Goal: Transaction & Acquisition: Purchase product/service

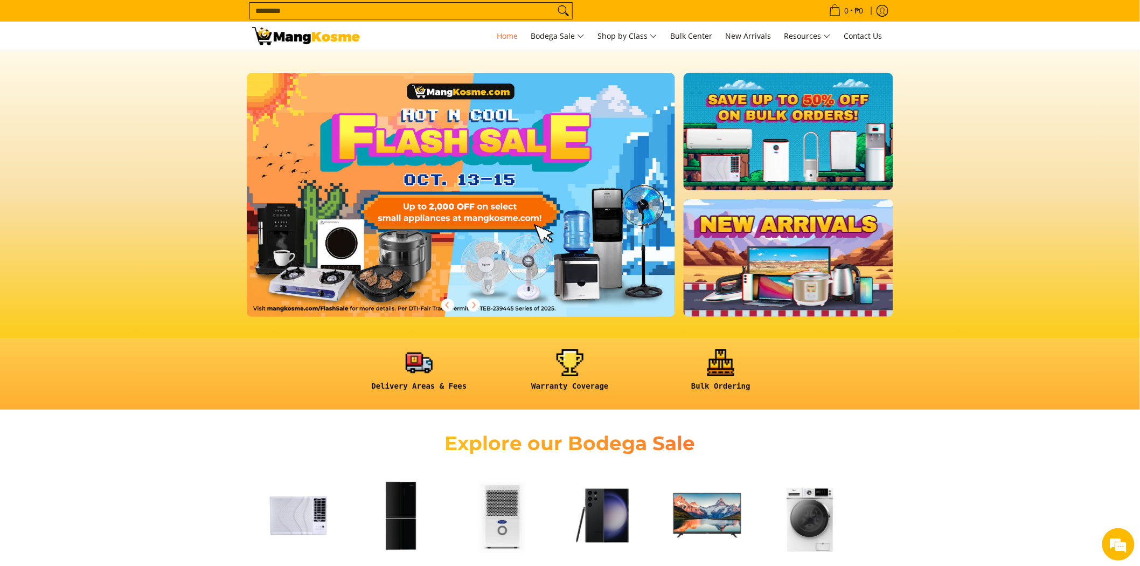
scroll to position [60, 0]
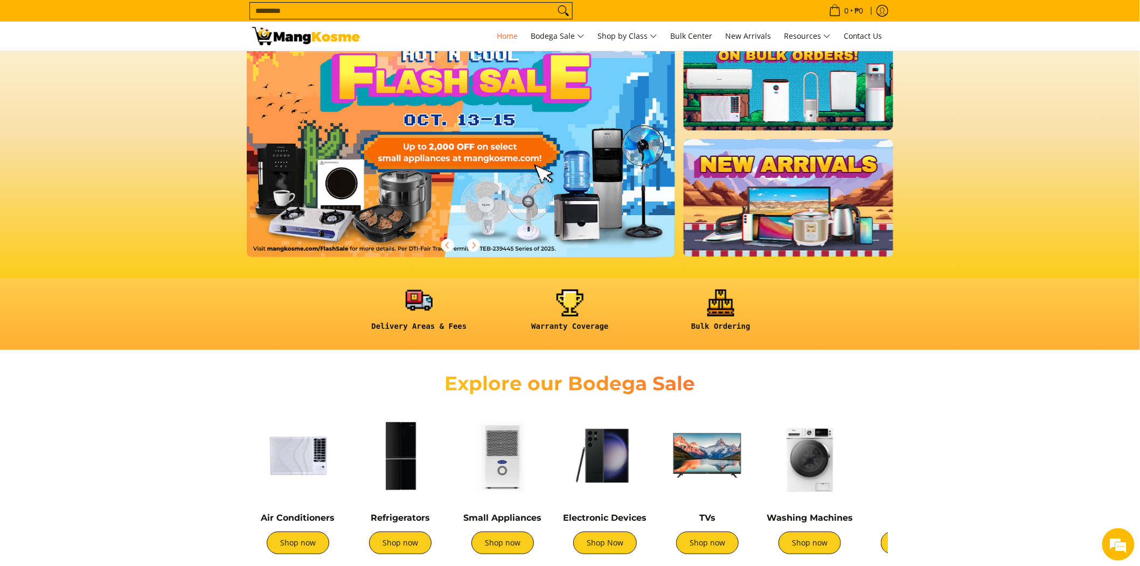
click at [422, 306] on link at bounding box center [419, 314] width 140 height 50
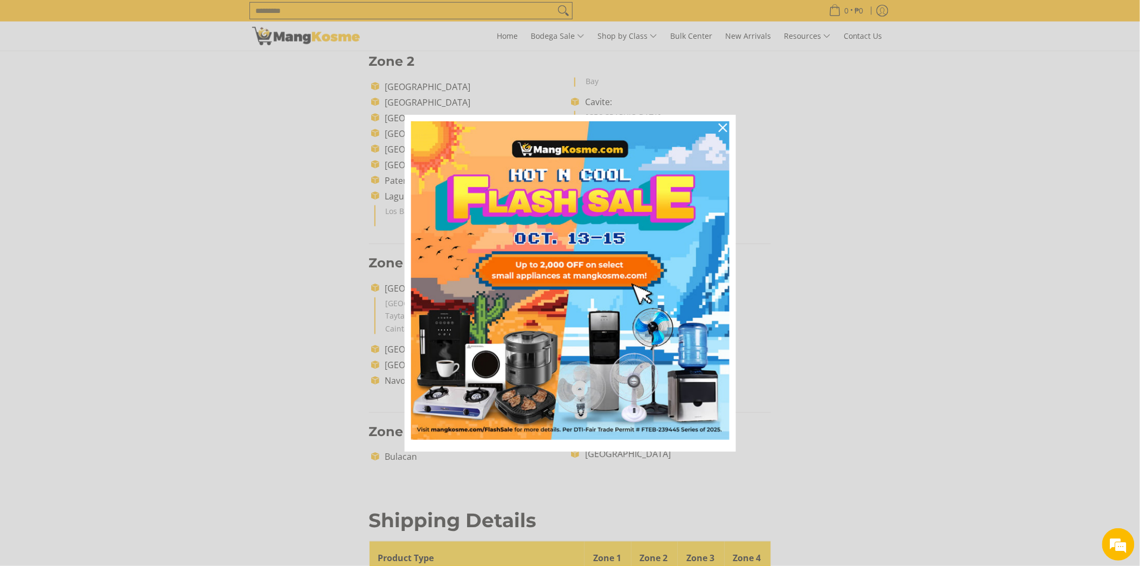
scroll to position [478, 0]
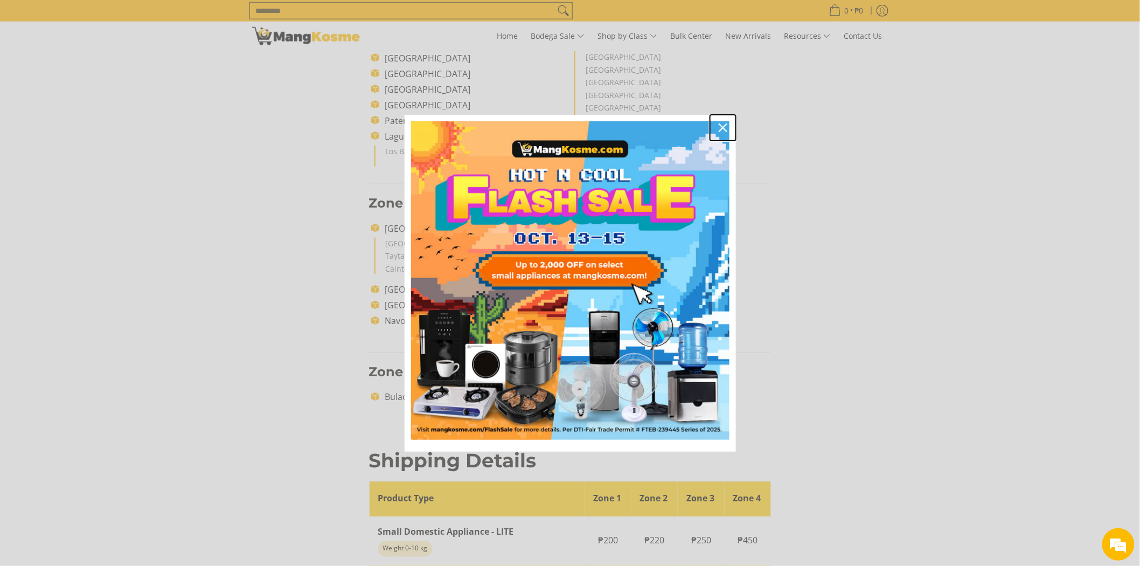
click at [723, 128] on icon "close icon" at bounding box center [723, 127] width 9 height 9
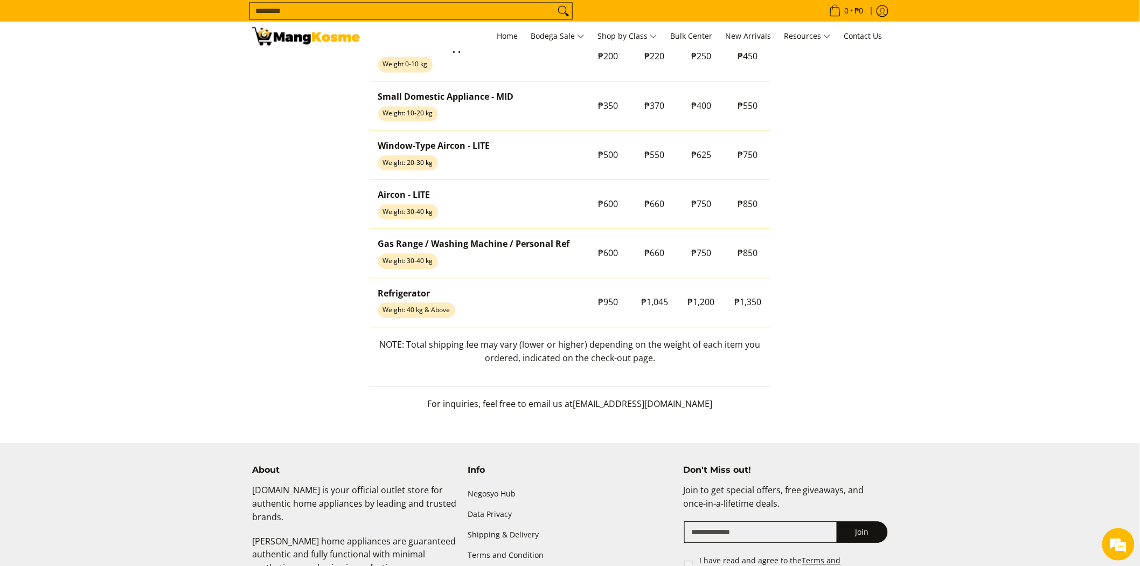
scroll to position [903, 0]
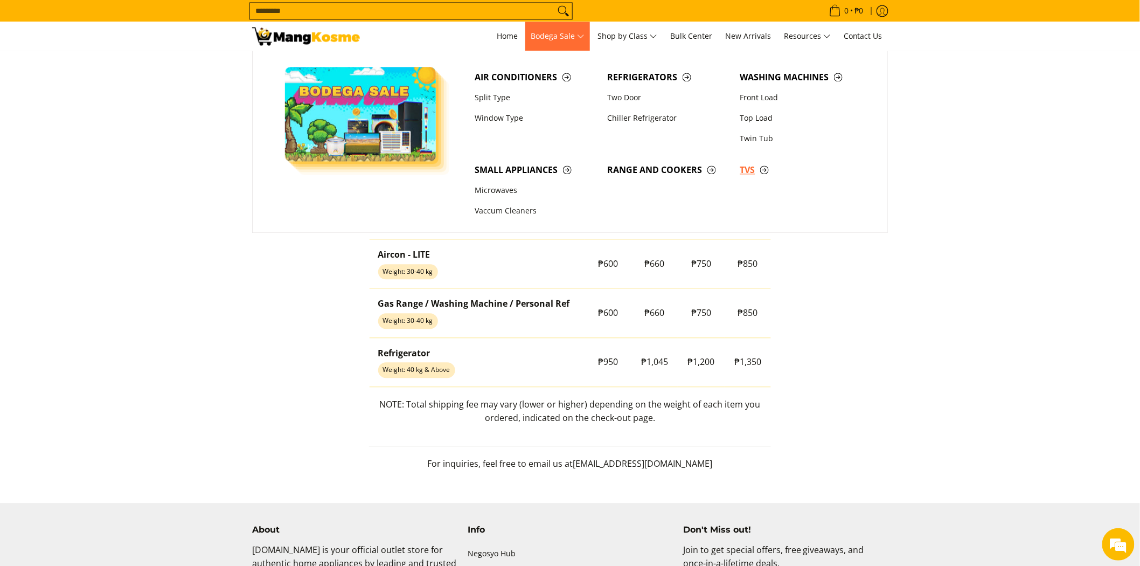
click at [762, 171] on span "TVs" at bounding box center [801, 169] width 122 height 13
